Goal: Navigation & Orientation: Understand site structure

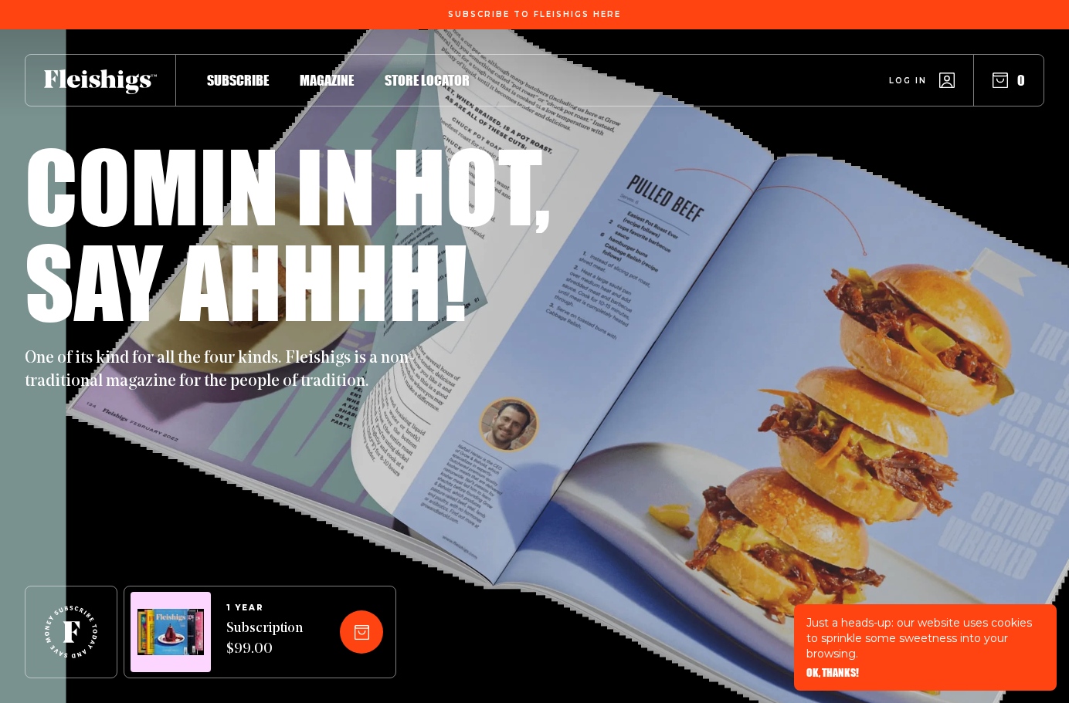
click at [833, 668] on span "OK, THANKS!" at bounding box center [832, 662] width 53 height 11
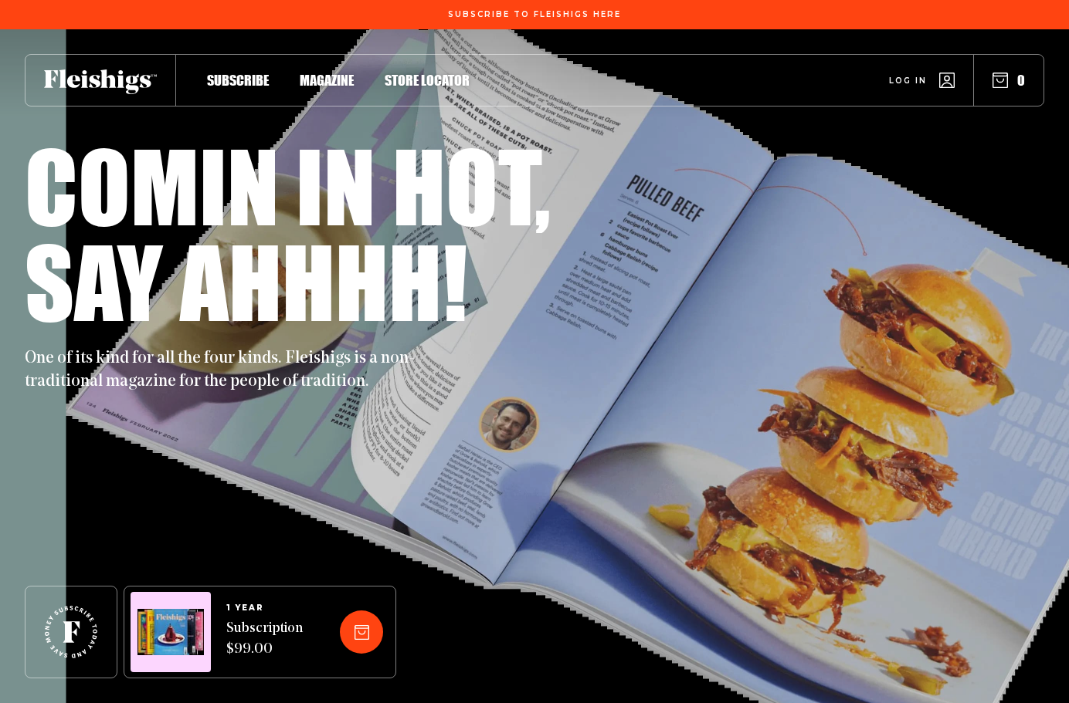
click at [919, 253] on div "Say ahhhh!" at bounding box center [534, 281] width 1019 height 96
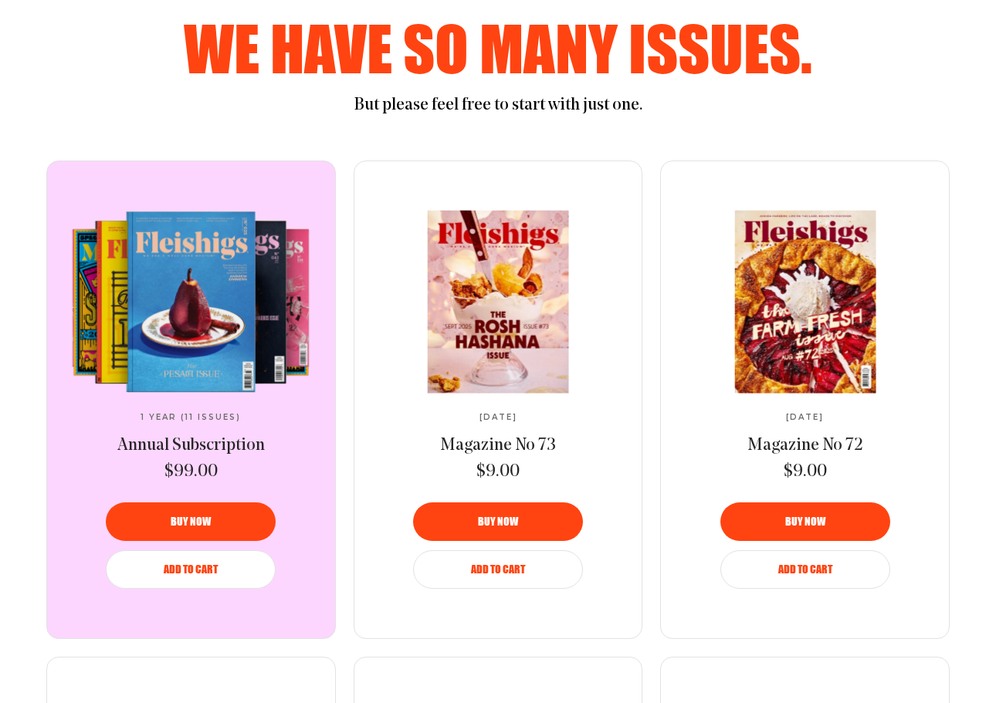
scroll to position [772, 0]
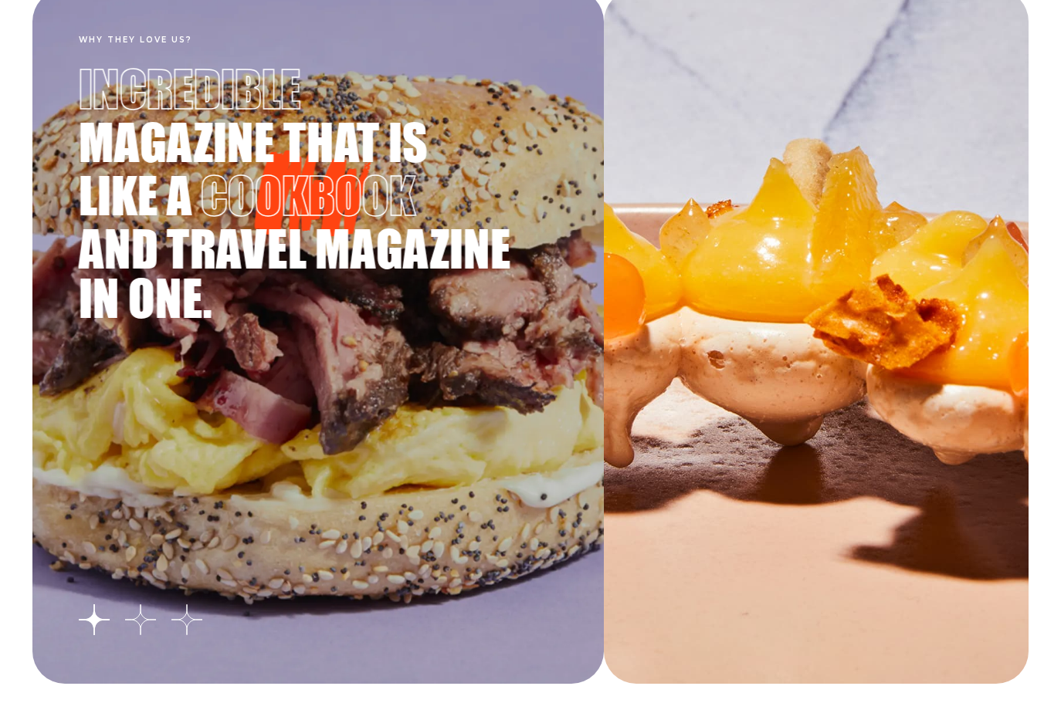
scroll to position [2625, 0]
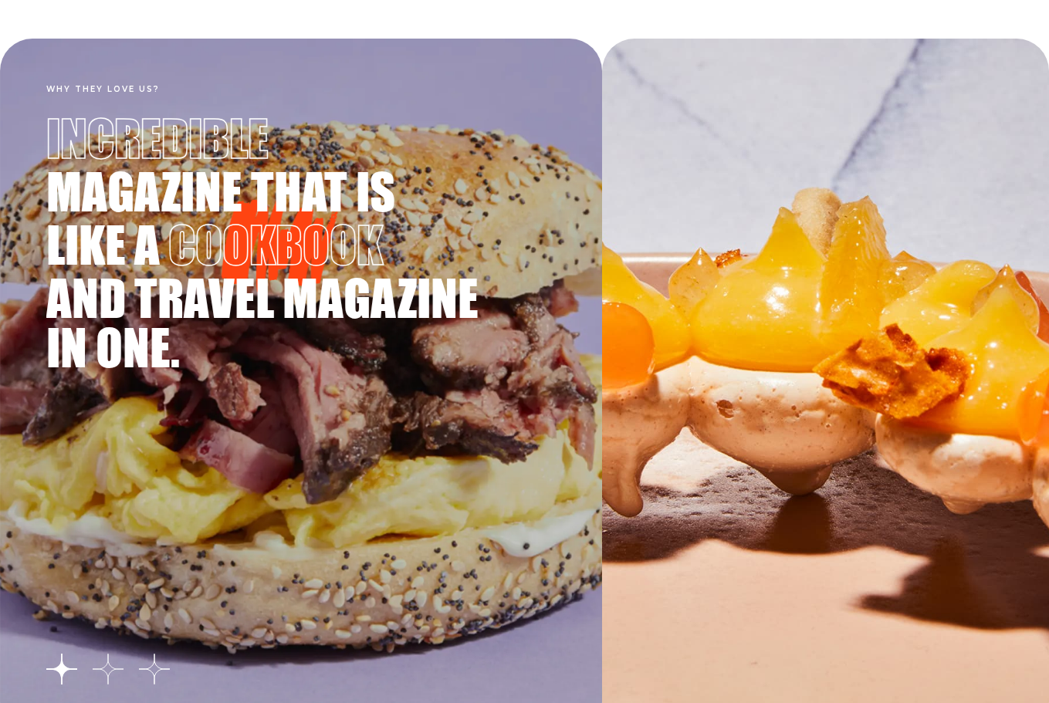
click at [109, 668] on button "Go to slide 2" at bounding box center [108, 669] width 31 height 31
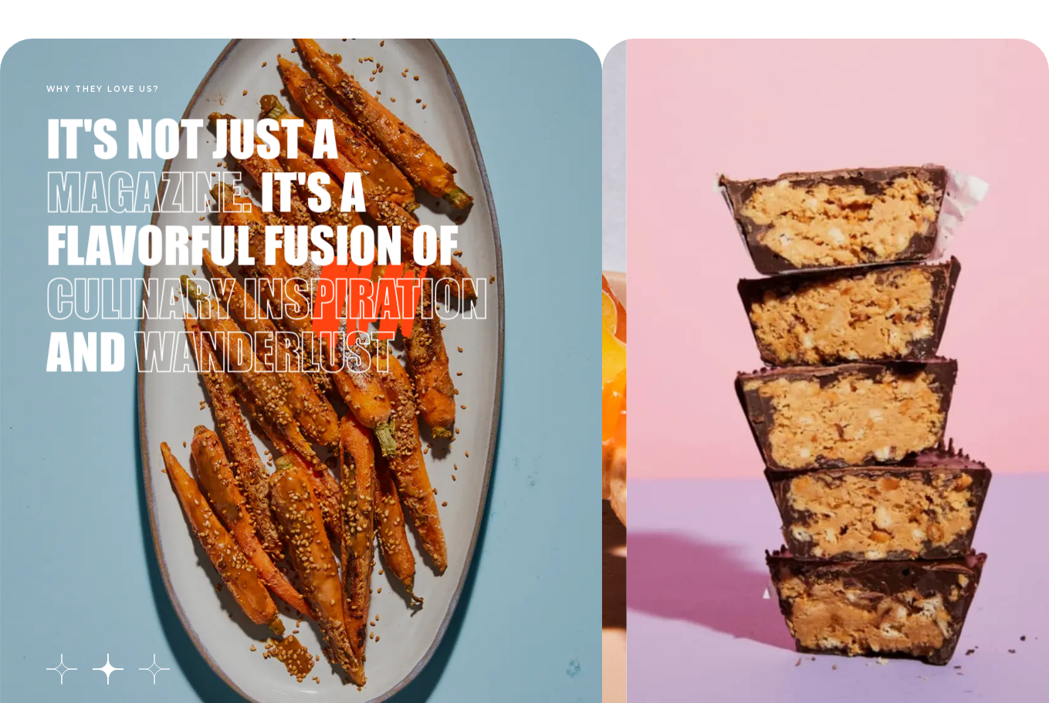
click at [154, 672] on button "Go to slide 3" at bounding box center [154, 669] width 31 height 31
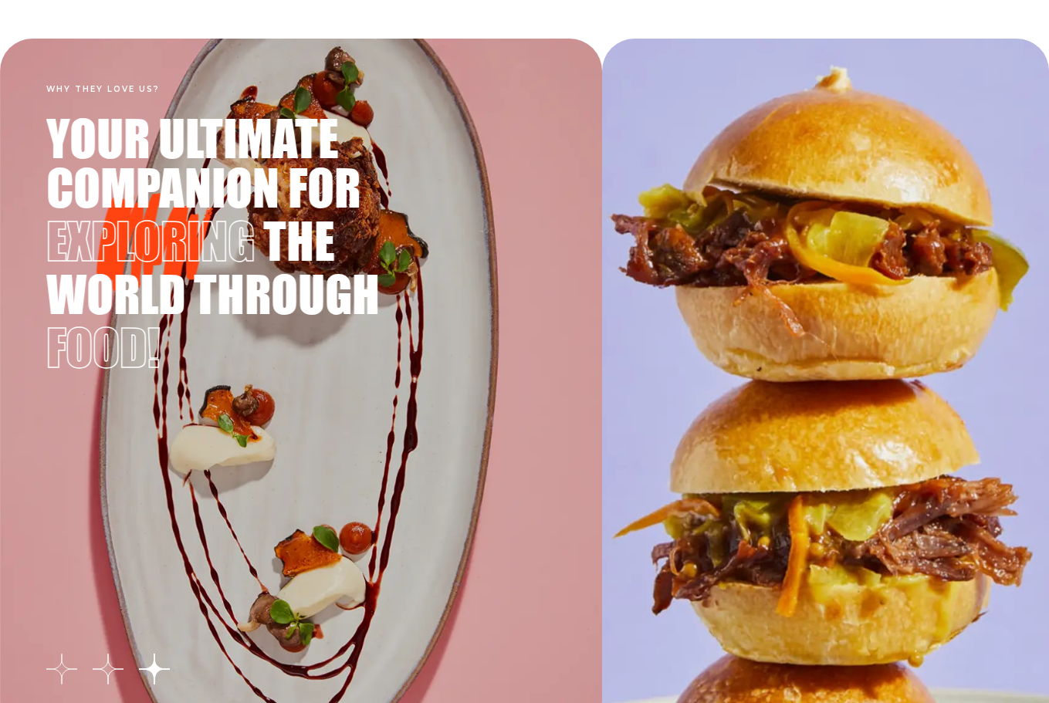
click at [59, 669] on button "Go to slide 1" at bounding box center [61, 669] width 31 height 31
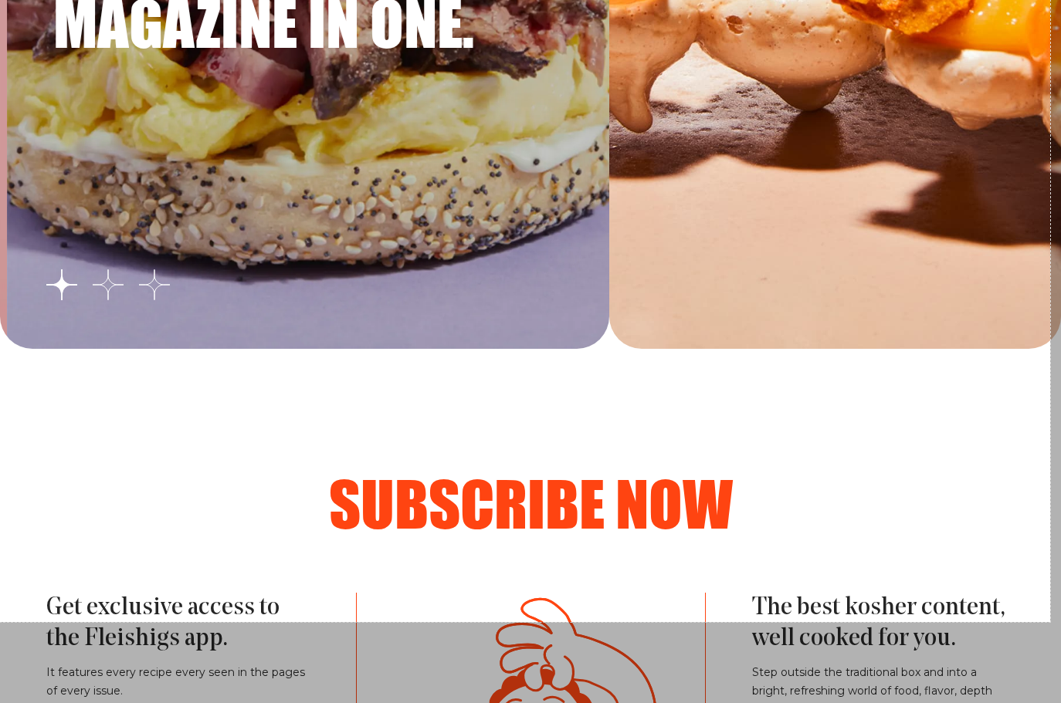
scroll to position [3059, 0]
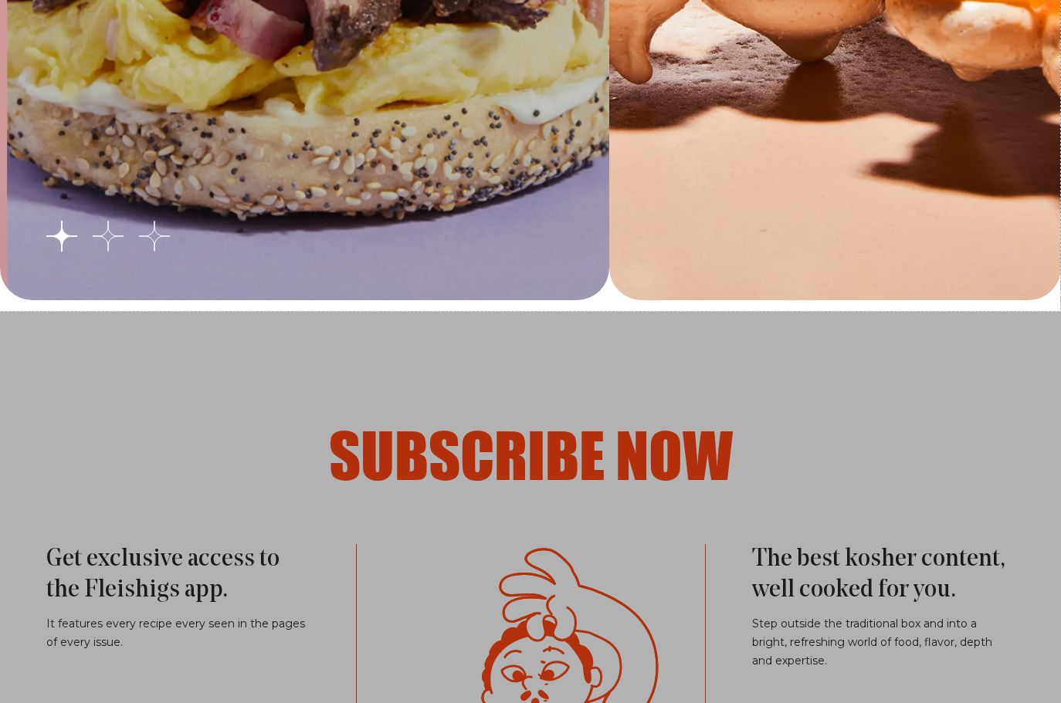
drag, startPoint x: 0, startPoint y: 22, endPoint x: 1064, endPoint y: 310, distance: 1102.6
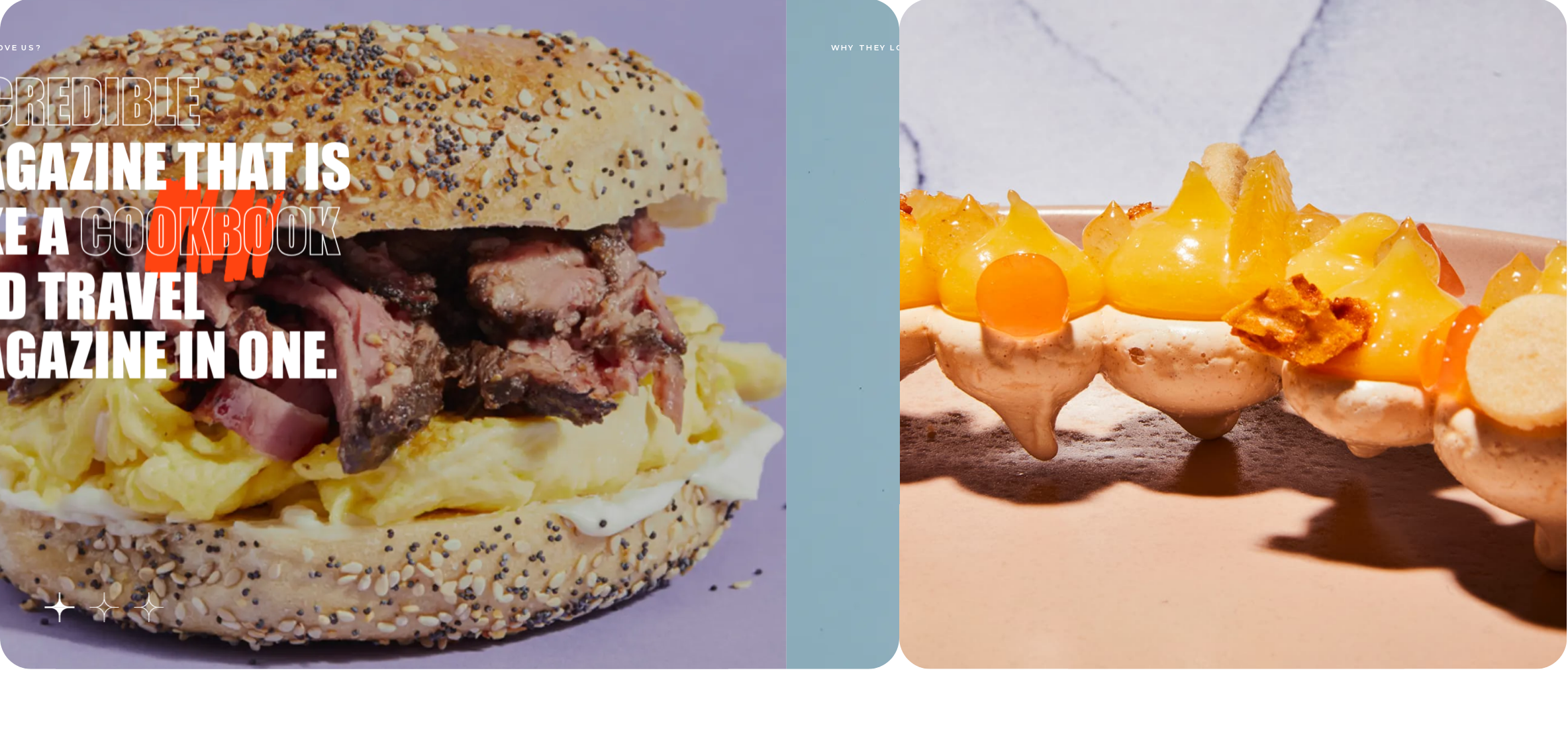
scroll to position [2354, 0]
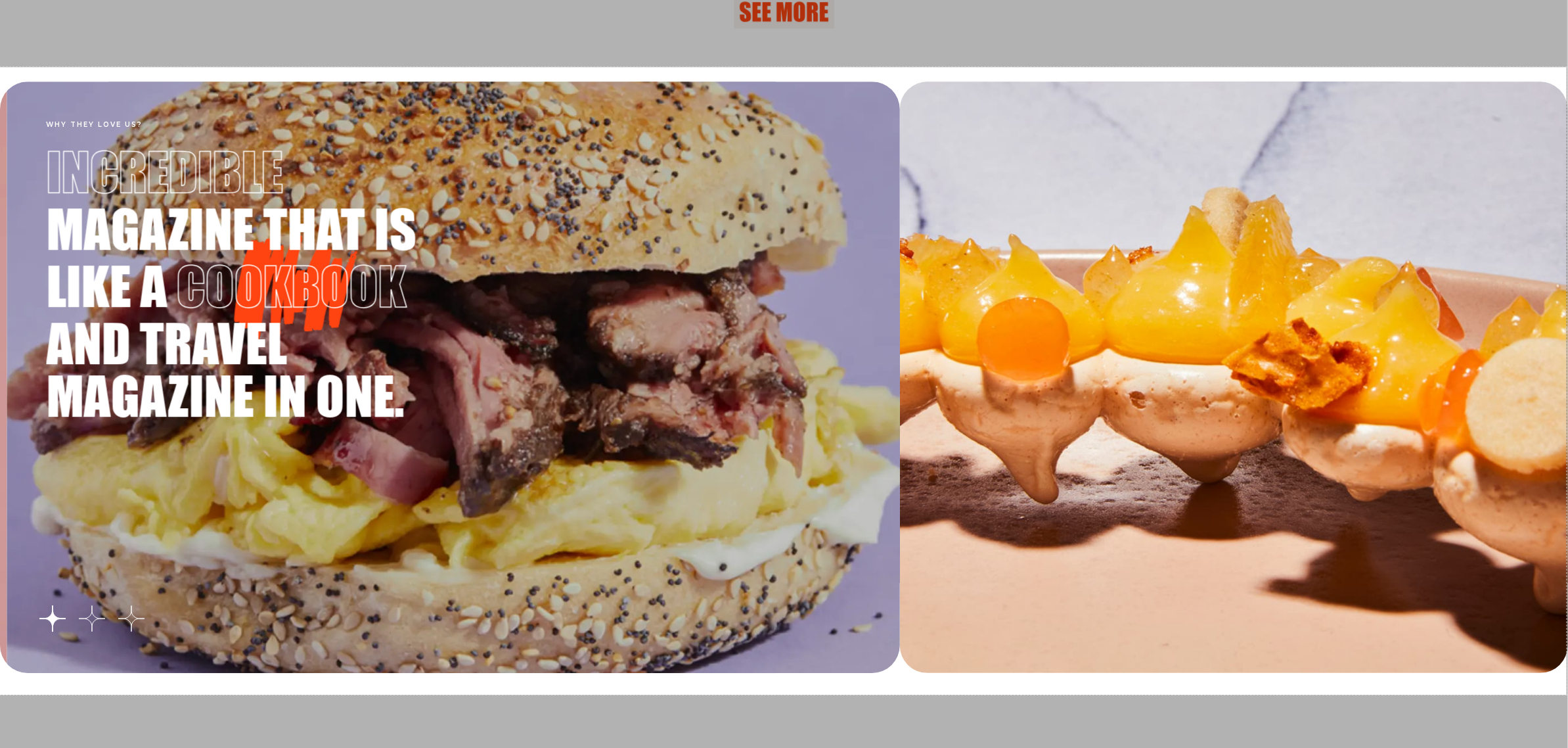
drag, startPoint x: 0, startPoint y: 66, endPoint x: 1568, endPoint y: 694, distance: 1689.1
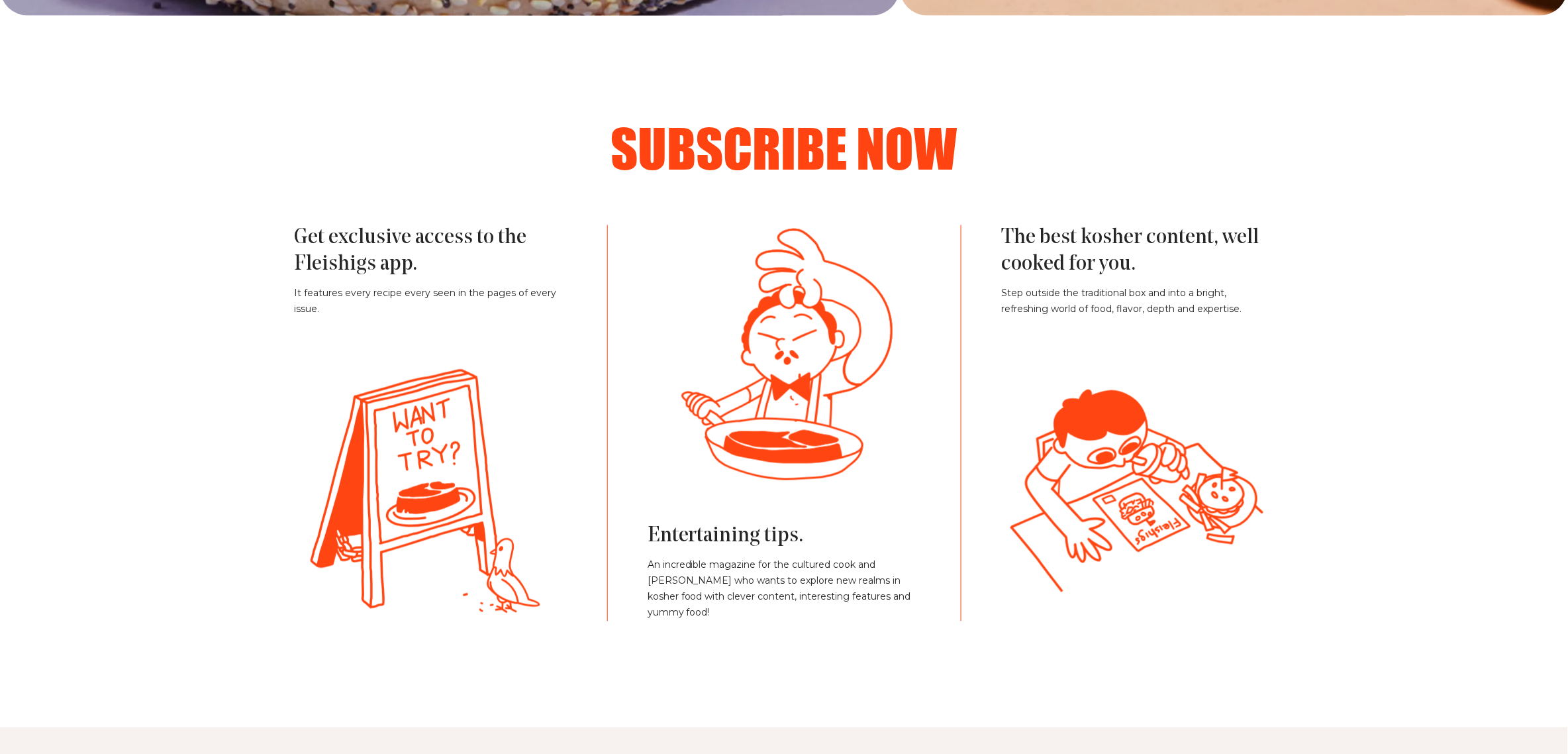
scroll to position [3098, 0]
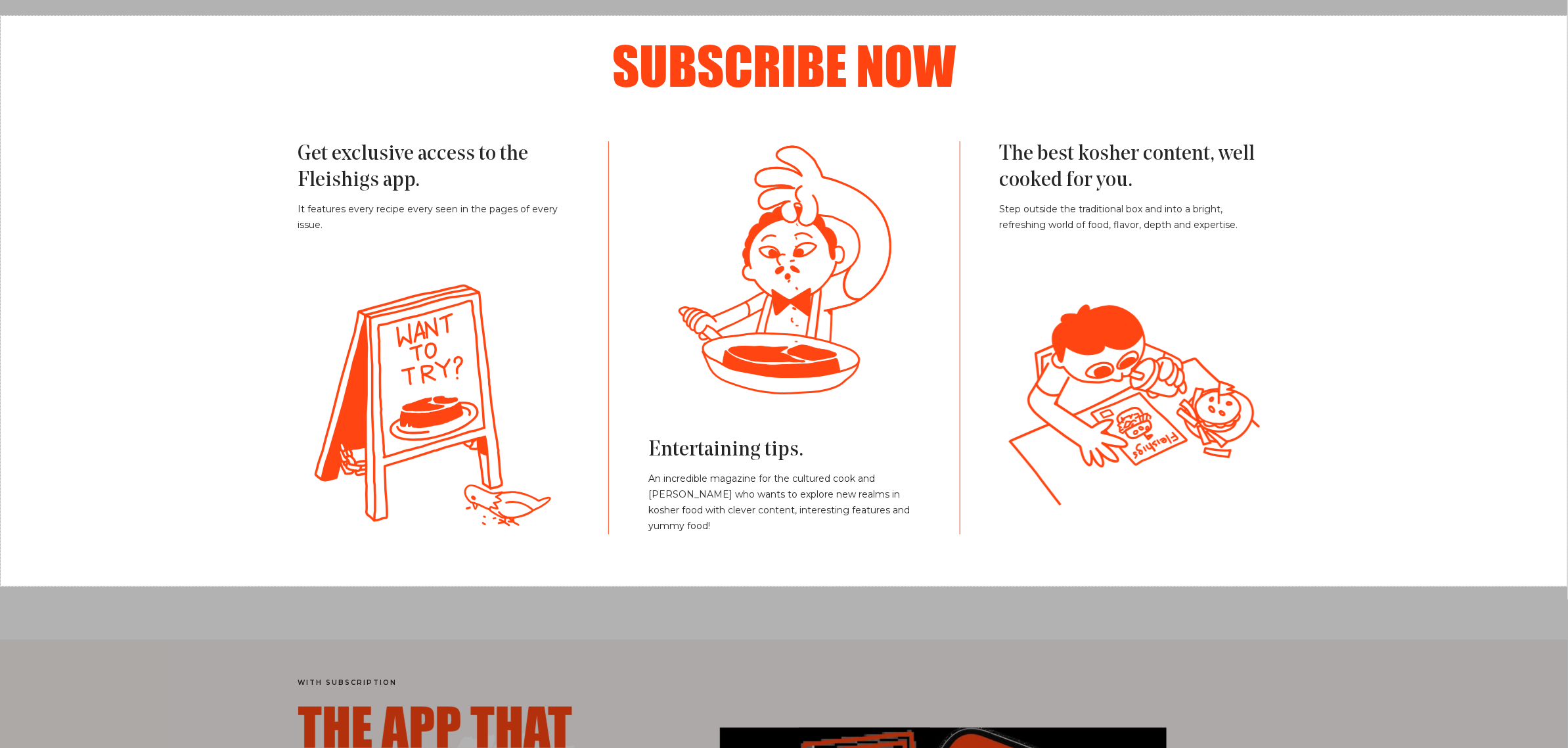
drag, startPoint x: 1, startPoint y: 15, endPoint x: 1569, endPoint y: 585, distance: 1668.4
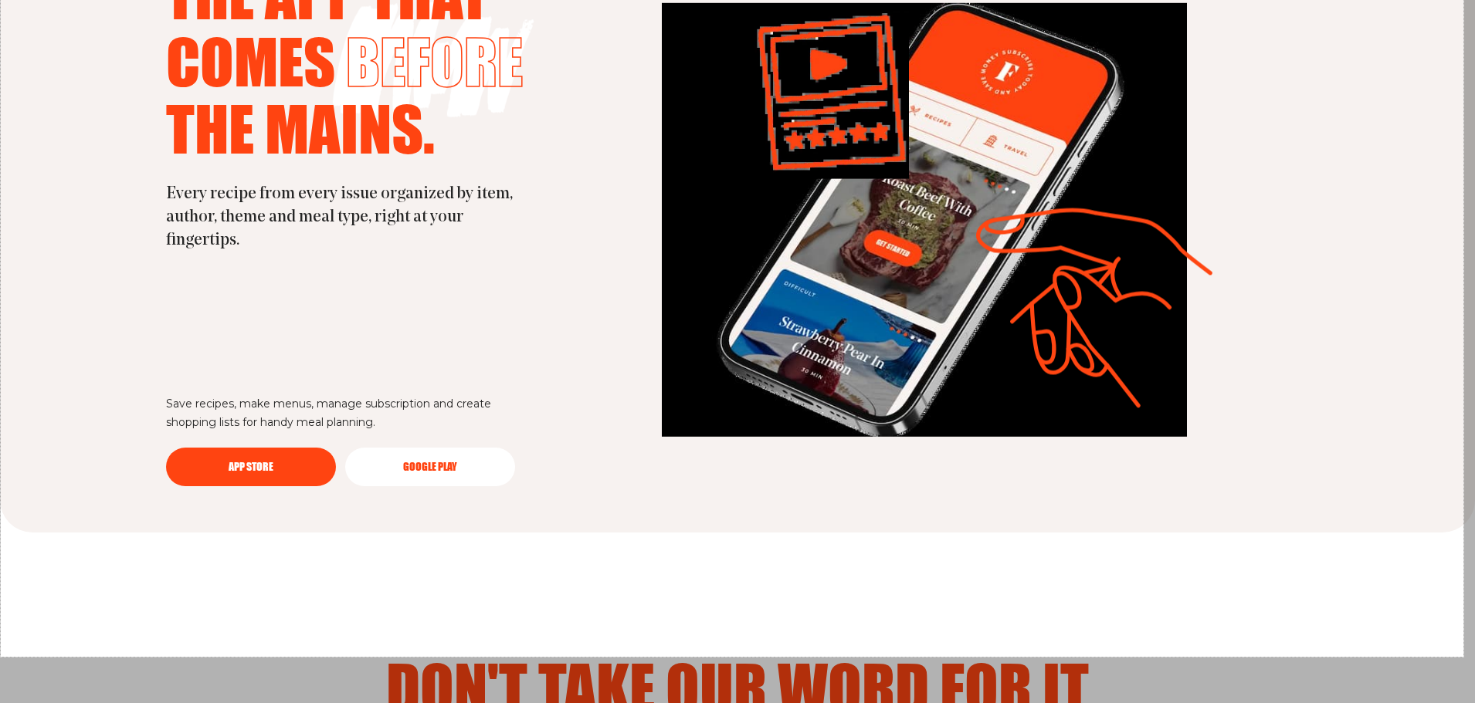
scroll to position [4342, 0]
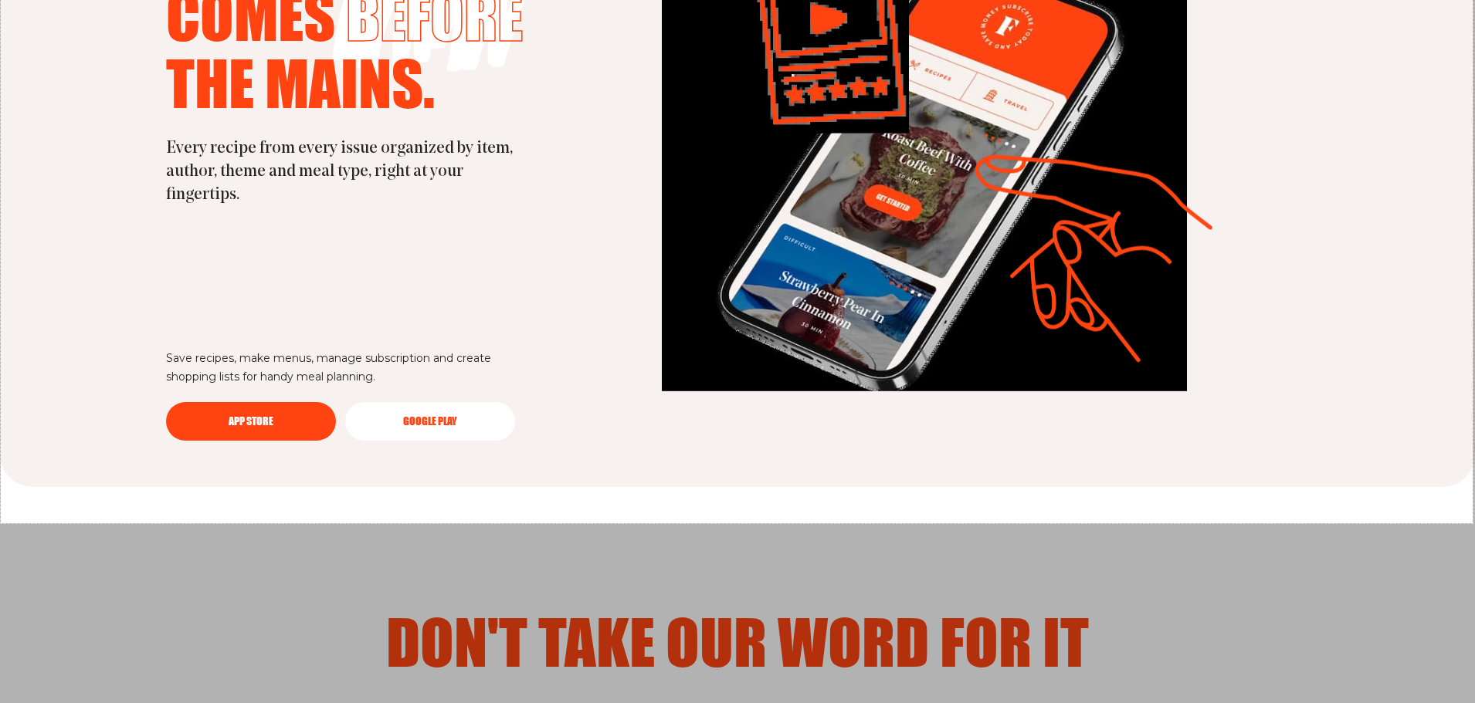
drag, startPoint x: 1, startPoint y: 19, endPoint x: 1473, endPoint y: 524, distance: 1556.0
click at [1049, 524] on div "1906 X 905" at bounding box center [737, 242] width 1475 height 9169
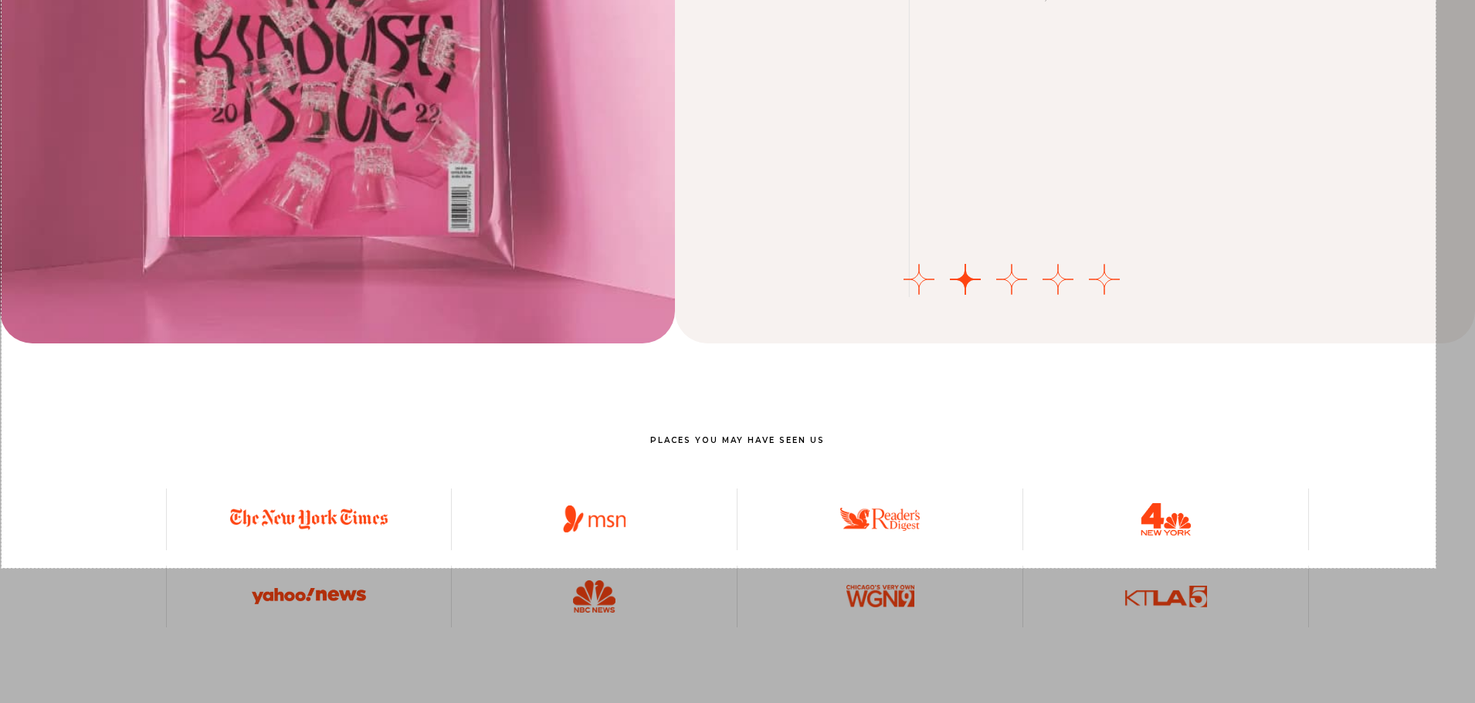
scroll to position [5355, 0]
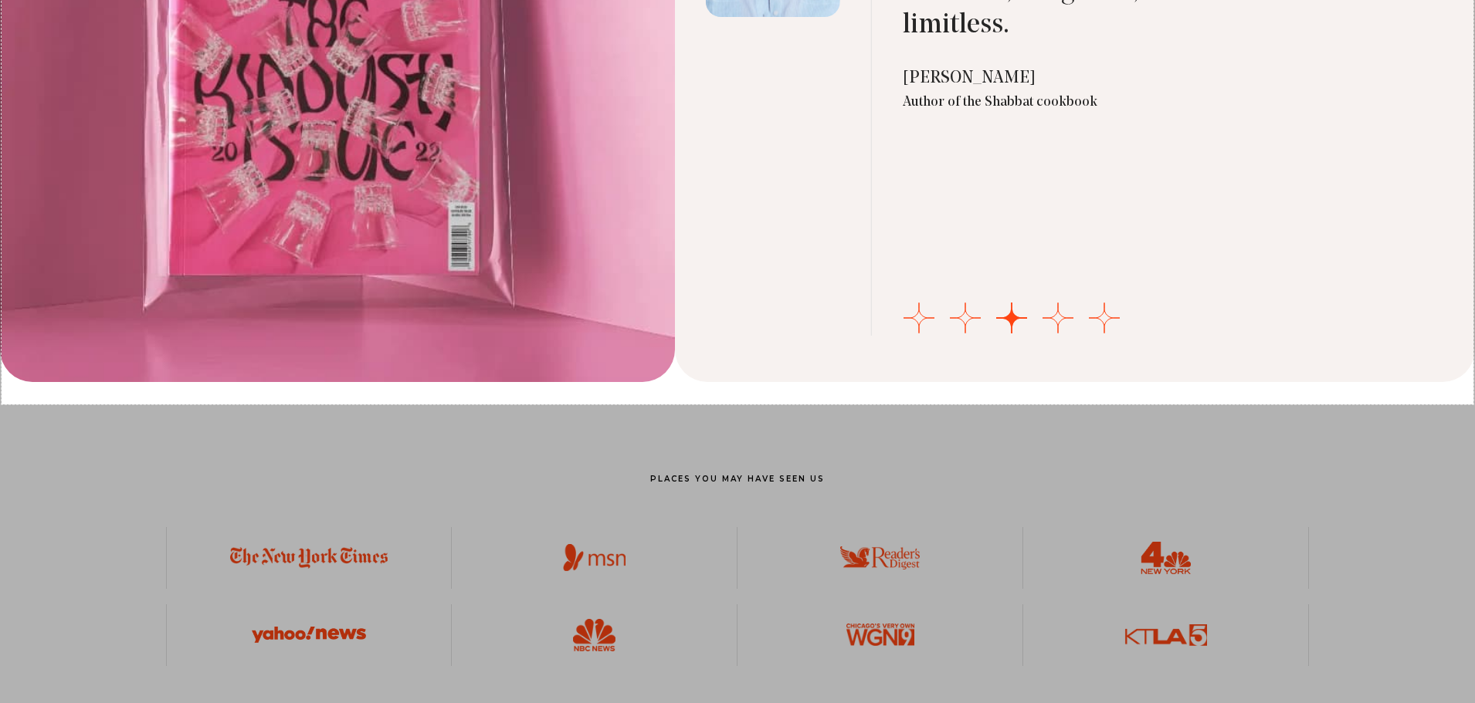
drag, startPoint x: 2, startPoint y: 5, endPoint x: 1476, endPoint y: 405, distance: 1527.6
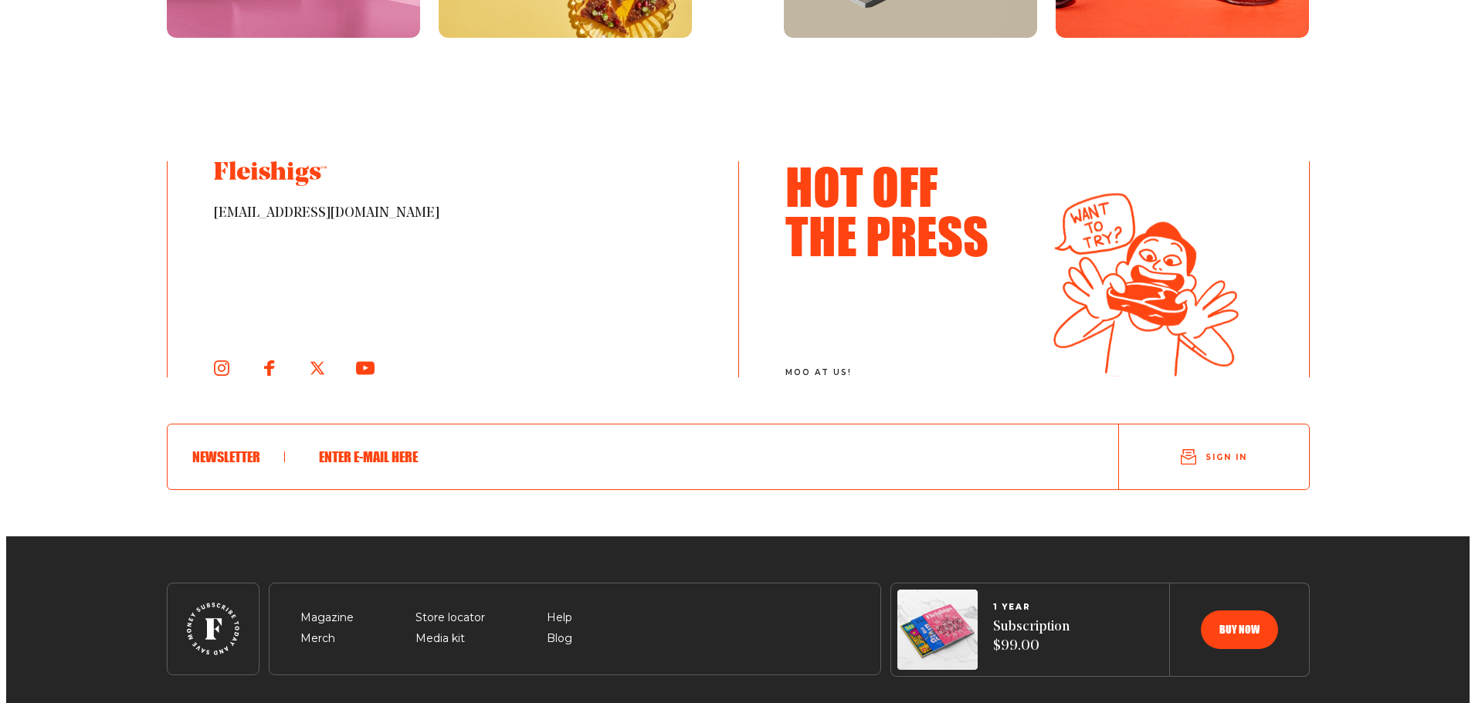
scroll to position [8466, 0]
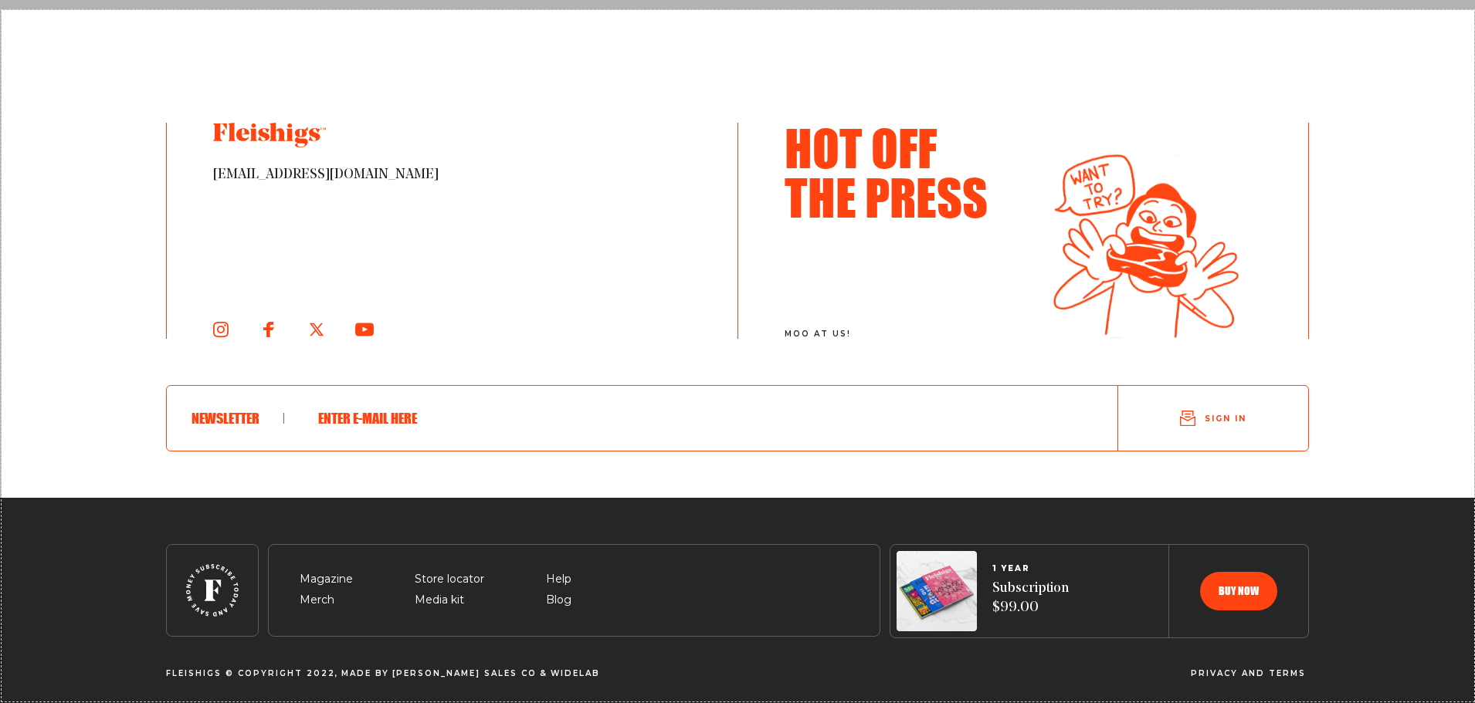
drag, startPoint x: 2, startPoint y: 10, endPoint x: 1476, endPoint y: 701, distance: 1628.1
click at [1463, 703] on div at bounding box center [738, 703] width 1473 height 1
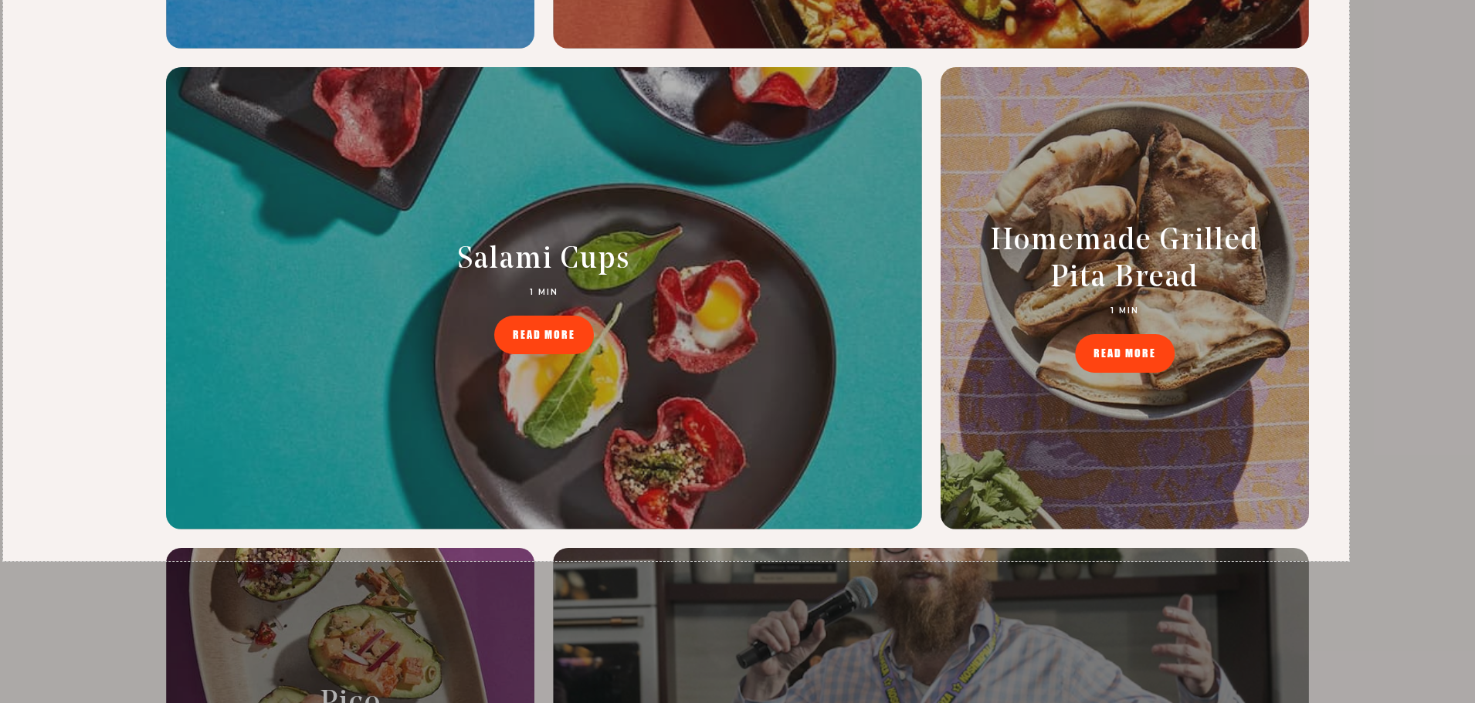
scroll to position [6805, 0]
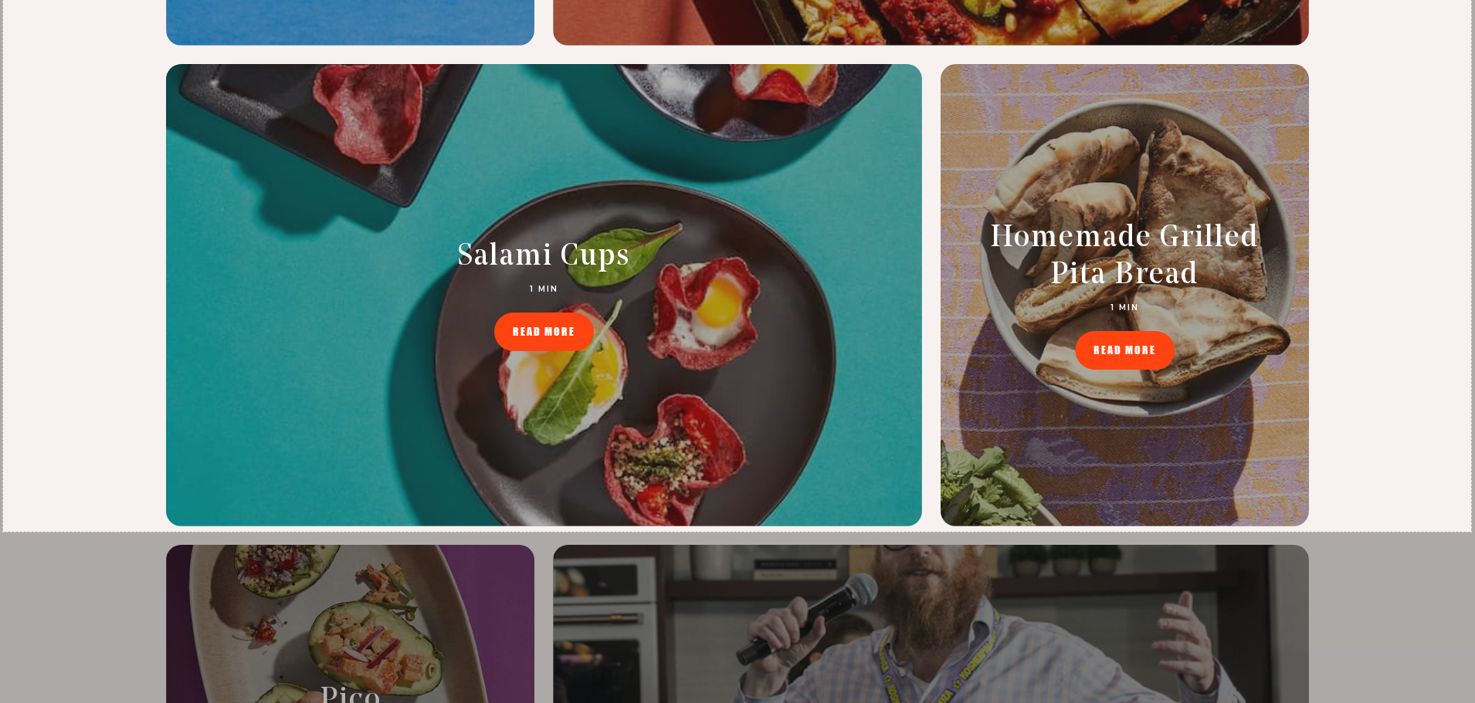
drag, startPoint x: 3, startPoint y: 1, endPoint x: 1471, endPoint y: 532, distance: 1561.1
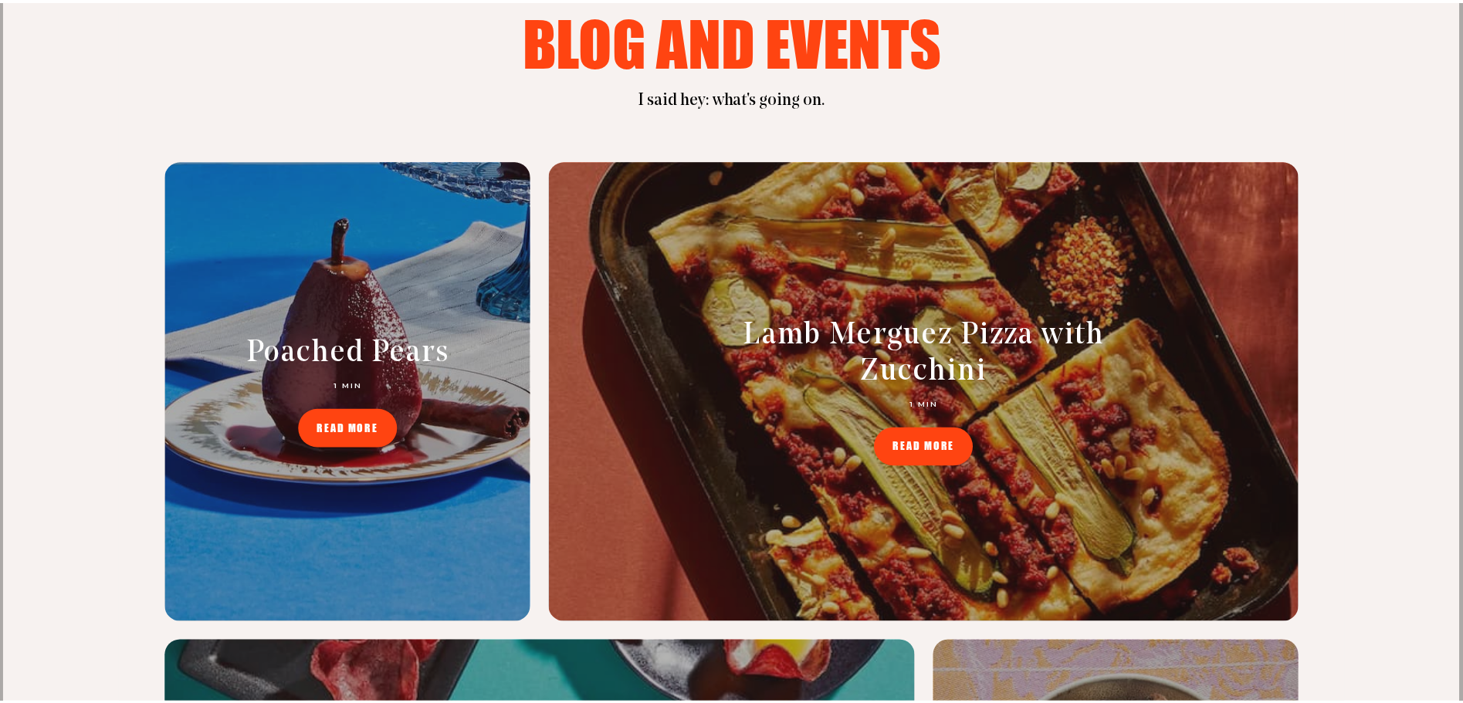
scroll to position [6634, 0]
